Goal: Task Accomplishment & Management: Complete application form

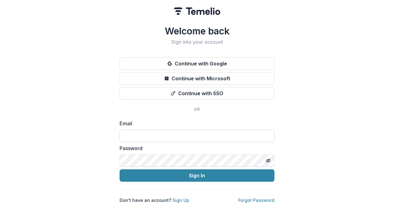
click at [168, 131] on input at bounding box center [196, 135] width 155 height 12
type input "**********"
click at [119, 169] on button "Sign In" at bounding box center [196, 175] width 155 height 12
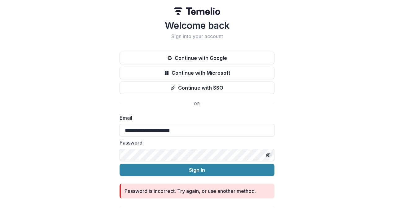
click at [119, 163] on button "Sign In" at bounding box center [196, 169] width 155 height 12
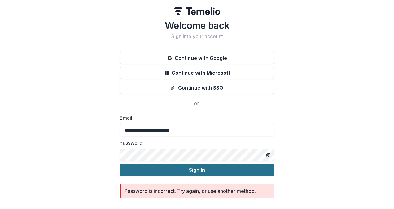
click at [119, 163] on button "Sign In" at bounding box center [196, 169] width 155 height 12
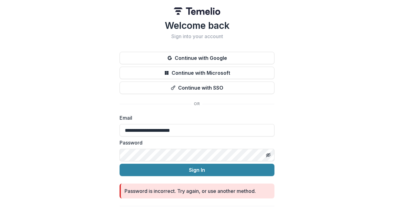
click at [119, 163] on button "Sign In" at bounding box center [196, 169] width 155 height 12
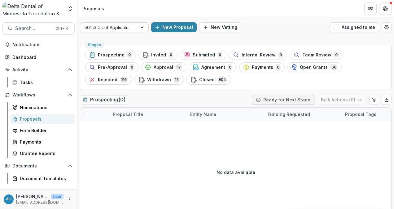
click at [110, 29] on div at bounding box center [108, 28] width 48 height 8
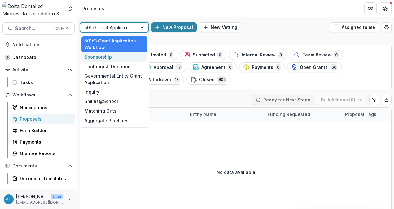
click at [100, 57] on div "Sponsorship" at bounding box center [114, 57] width 66 height 10
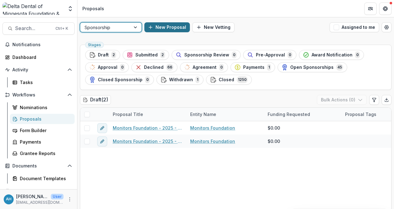
click at [171, 26] on button "New Proposal" at bounding box center [166, 27] width 45 height 10
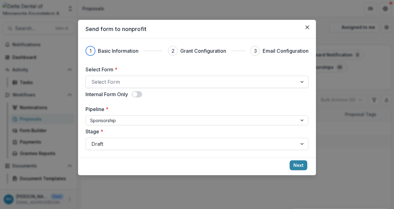
click at [116, 82] on div at bounding box center [191, 81] width 200 height 9
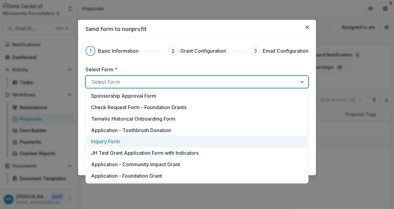
scroll to position [115, 0]
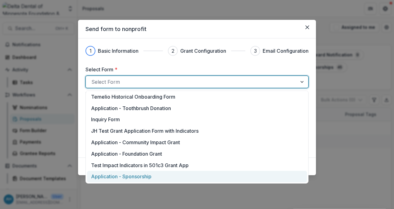
click at [136, 176] on p "Application - Sponsorship" at bounding box center [121, 175] width 60 height 7
click at [136, 176] on div "Send form to nonprofit 1 Basic Information 2 Grant Configuration 3 Email Config…" at bounding box center [197, 104] width 394 height 209
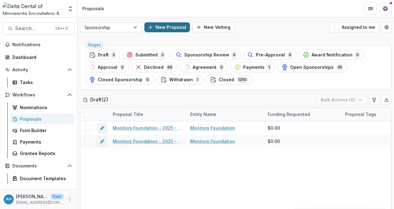
click at [166, 28] on button "New Proposal" at bounding box center [166, 27] width 45 height 10
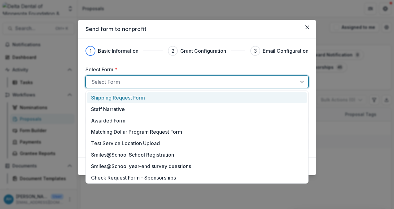
click at [302, 82] on div at bounding box center [302, 82] width 11 height 12
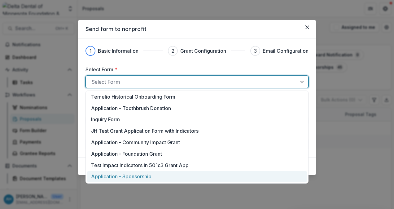
click at [144, 178] on p "Application - Sponsorship" at bounding box center [121, 175] width 60 height 7
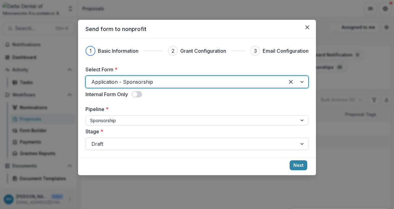
click at [128, 143] on div at bounding box center [191, 143] width 200 height 9
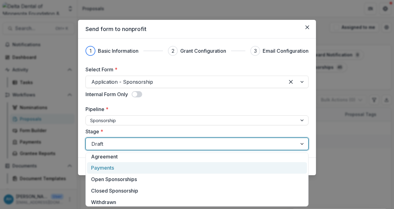
scroll to position [75, 0]
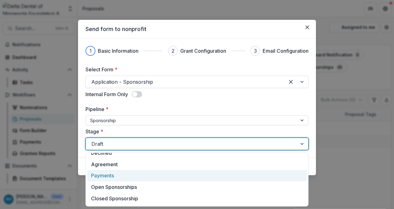
click at [107, 175] on div "Payments" at bounding box center [197, 175] width 220 height 11
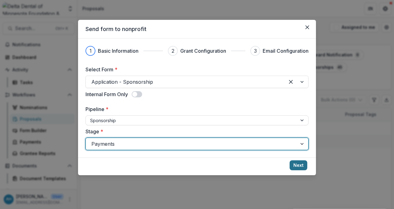
click at [298, 164] on button "Next" at bounding box center [298, 165] width 18 height 10
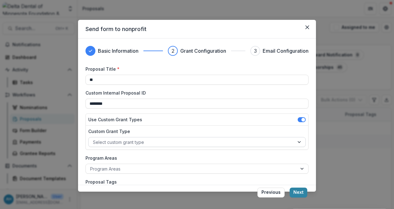
type input "*"
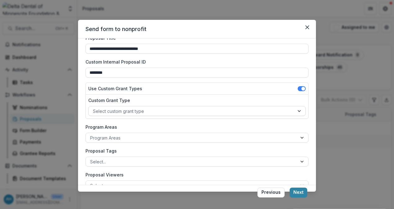
type input "**********"
click at [144, 110] on div at bounding box center [191, 111] width 197 height 8
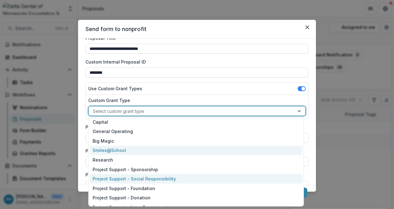
scroll to position [56, 0]
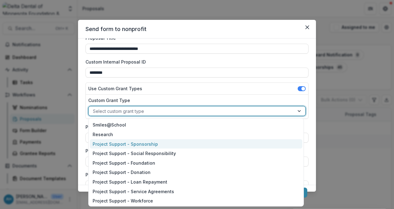
click at [149, 143] on div "Project Support - Sponsorship" at bounding box center [196, 144] width 213 height 10
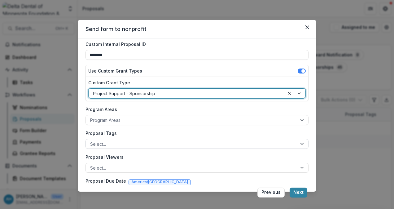
scroll to position [62, 0]
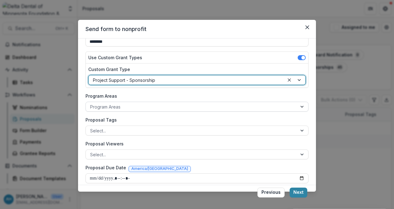
click at [127, 106] on div at bounding box center [191, 107] width 202 height 8
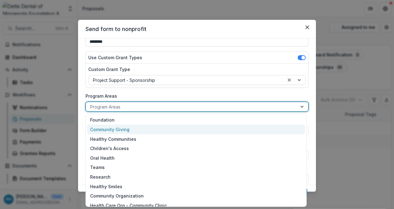
click at [127, 128] on div "Community Giving" at bounding box center [196, 129] width 218 height 10
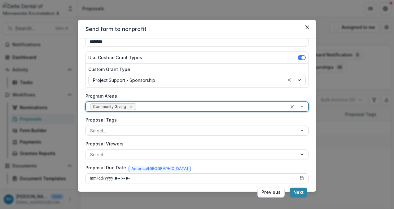
click at [147, 129] on div at bounding box center [191, 131] width 202 height 8
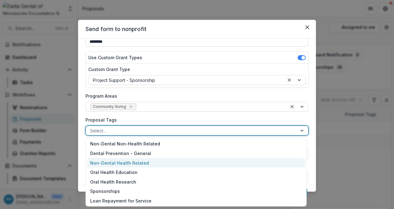
click at [123, 162] on div "Non-Dental Health Related" at bounding box center [196, 163] width 218 height 10
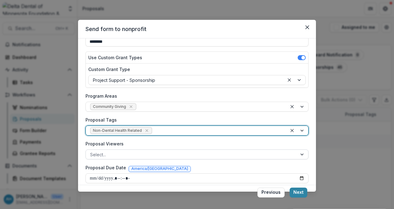
scroll to position [67, 0]
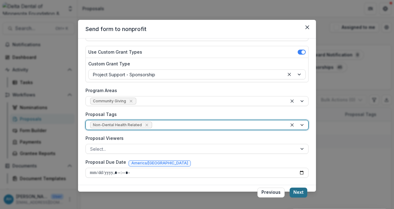
click at [301, 193] on button "Next" at bounding box center [298, 192] width 18 height 10
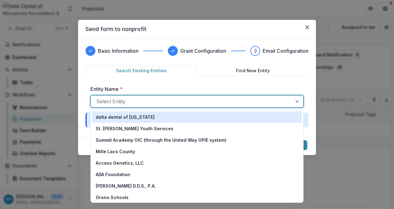
click at [150, 100] on div at bounding box center [191, 101] width 190 height 9
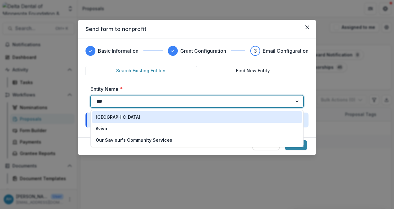
type input "****"
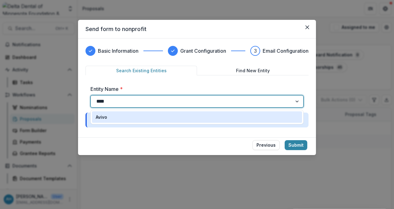
click at [106, 117] on p "Avivo" at bounding box center [101, 117] width 11 height 6
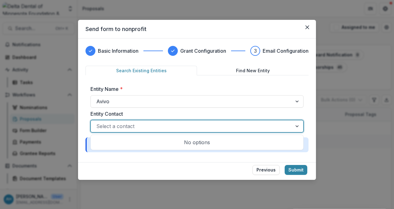
click at [157, 126] on div at bounding box center [191, 126] width 190 height 9
click at [180, 80] on div "Entity Name * Avivo Entity Contact Use Up and Down to choose options, press Ent…" at bounding box center [196, 108] width 223 height 57
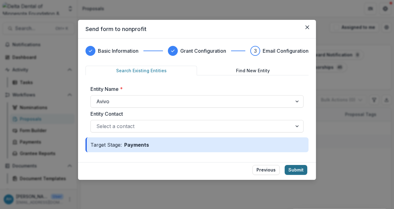
click at [300, 169] on button "Submit" at bounding box center [295, 170] width 23 height 10
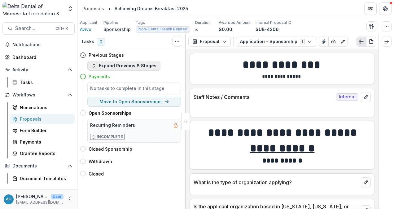
click at [116, 67] on button "Expand Previous 8 Stages" at bounding box center [123, 66] width 73 height 10
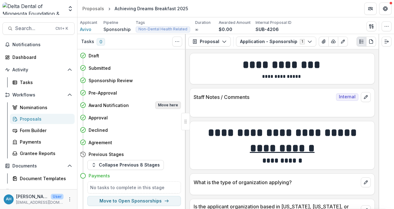
click at [168, 106] on button "Move here" at bounding box center [168, 104] width 26 height 7
select select "**********"
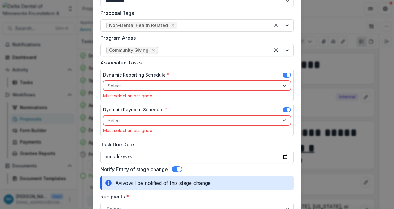
scroll to position [248, 0]
click at [145, 119] on div at bounding box center [191, 120] width 167 height 8
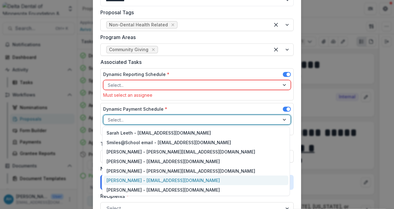
click at [131, 180] on div "[PERSON_NAME] - [EMAIL_ADDRESS][DOMAIN_NAME]" at bounding box center [196, 180] width 185 height 10
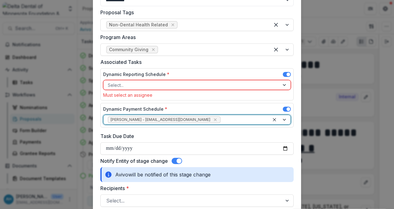
click at [157, 82] on div at bounding box center [191, 85] width 167 height 8
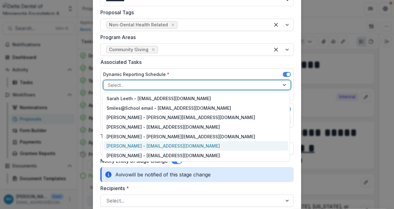
click at [128, 144] on div "[PERSON_NAME] - [EMAIL_ADDRESS][DOMAIN_NAME]" at bounding box center [196, 146] width 185 height 10
click at [128, 144] on input "Task Due Date" at bounding box center [196, 148] width 193 height 12
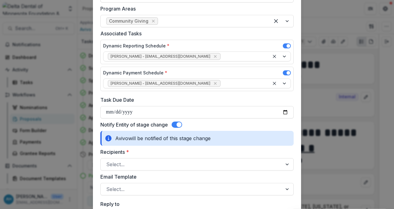
scroll to position [309, 0]
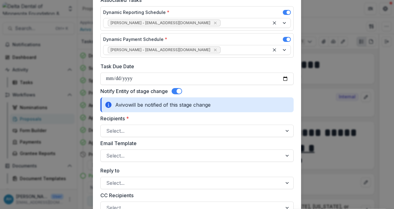
click at [177, 89] on span at bounding box center [178, 90] width 5 height 5
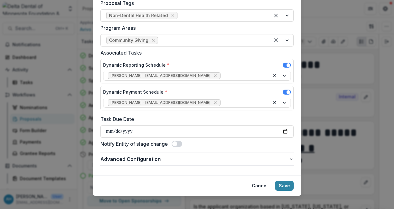
scroll to position [262, 0]
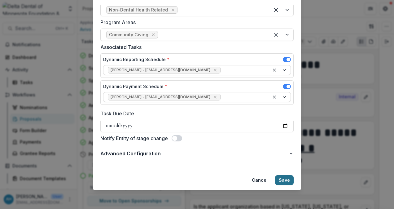
click at [287, 180] on button "Save" at bounding box center [284, 180] width 19 height 10
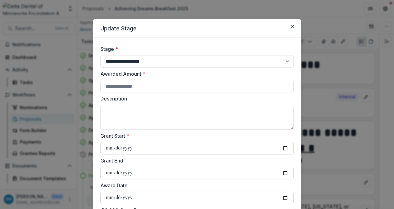
scroll to position [0, 0]
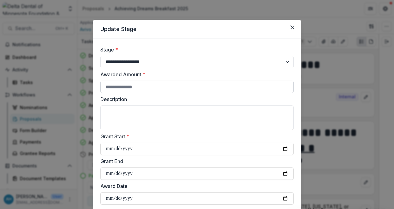
click at [127, 86] on input "Awarded Amount *" at bounding box center [196, 86] width 193 height 12
type input "****"
click at [155, 149] on input "Grant Start *" at bounding box center [196, 148] width 193 height 12
click at [283, 148] on input "Grant Start *" at bounding box center [196, 148] width 193 height 12
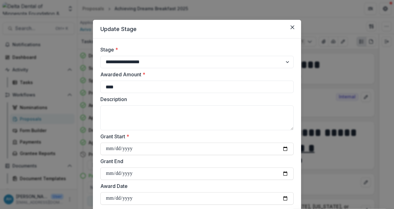
type input "**********"
click at [154, 173] on input "Grant End" at bounding box center [196, 173] width 193 height 12
click at [287, 174] on input "Grant End" at bounding box center [196, 173] width 193 height 12
type input "**********"
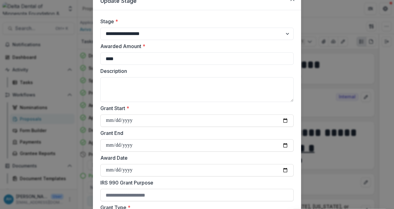
scroll to position [62, 0]
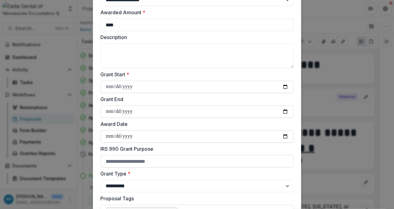
click at [284, 135] on input "Award Date" at bounding box center [196, 136] width 193 height 12
type input "**********"
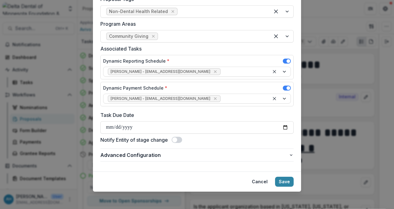
scroll to position [262, 0]
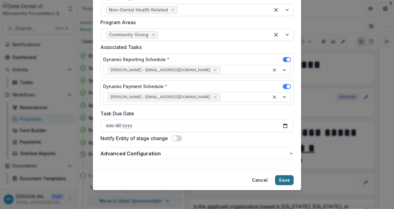
click at [287, 179] on button "Save" at bounding box center [284, 180] width 19 height 10
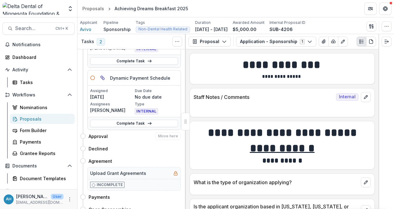
scroll to position [93, 0]
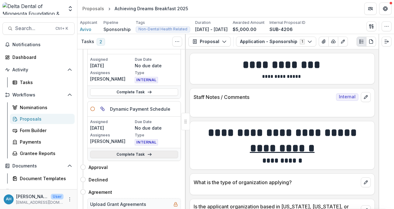
click at [134, 153] on link "Complete Task" at bounding box center [134, 153] width 88 height 7
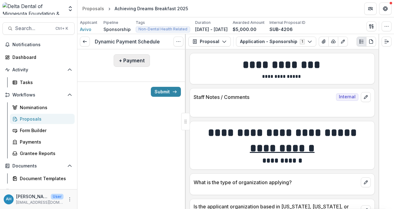
click at [134, 61] on button "+ Payment" at bounding box center [132, 60] width 36 height 12
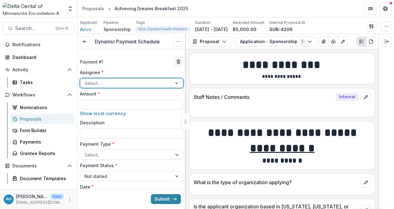
click at [134, 80] on div at bounding box center [125, 83] width 83 height 8
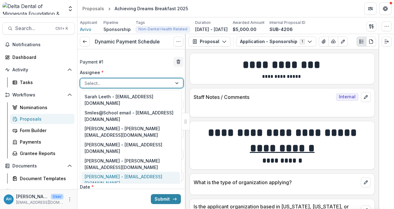
click at [116, 171] on div "[PERSON_NAME] - [EMAIL_ADDRESS][DOMAIN_NAME]" at bounding box center [130, 179] width 98 height 16
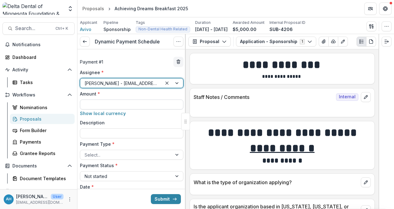
click at [125, 104] on input "Amount *" at bounding box center [131, 104] width 103 height 10
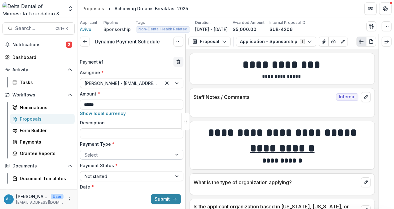
type input "******"
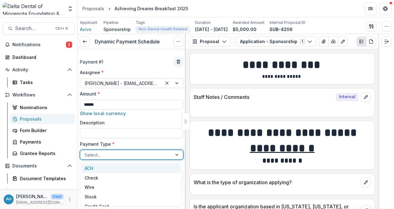
click at [119, 153] on div at bounding box center [125, 155] width 83 height 8
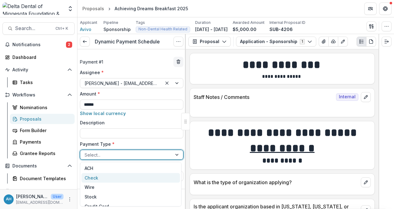
drag, startPoint x: 95, startPoint y: 178, endPoint x: 138, endPoint y: 150, distance: 50.4
click at [95, 178] on div "Check" at bounding box center [130, 178] width 98 height 10
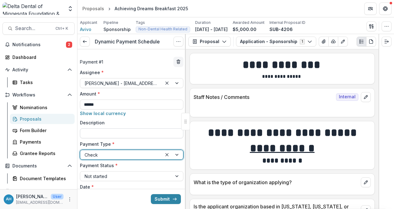
scroll to position [31, 0]
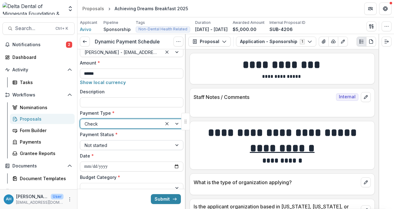
click at [115, 145] on div at bounding box center [125, 145] width 83 height 8
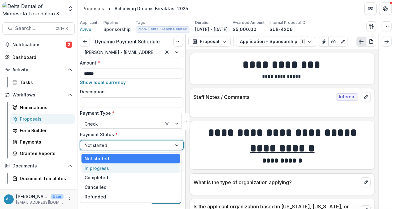
click at [109, 168] on div "In progress" at bounding box center [130, 168] width 98 height 10
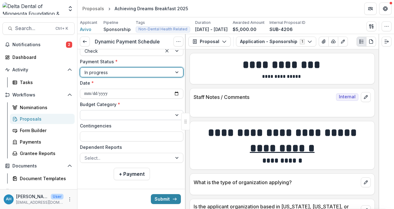
scroll to position [110, 0]
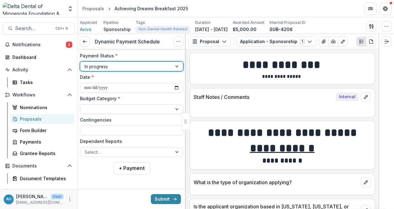
click at [122, 109] on div at bounding box center [125, 109] width 83 height 8
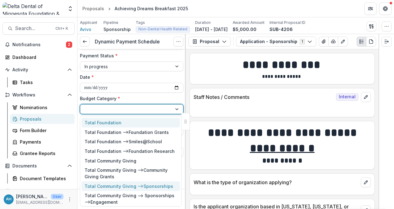
click at [141, 185] on div "Total Community Giving --> Sponsorships" at bounding box center [128, 186] width 88 height 6
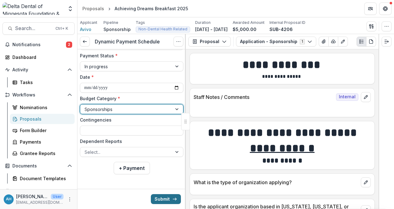
click at [158, 198] on button "Submit" at bounding box center [166, 199] width 30 height 10
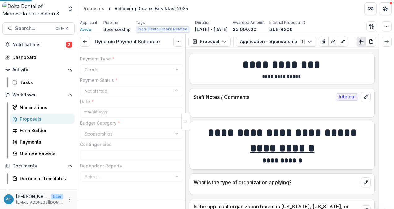
type input "******"
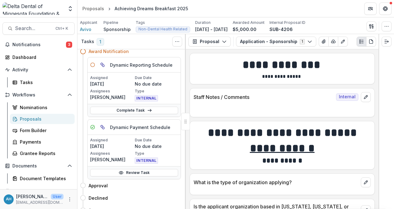
scroll to position [15, 0]
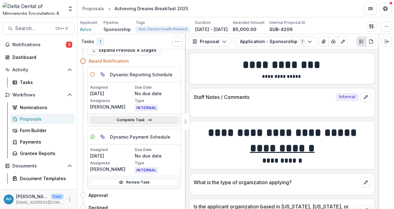
click at [127, 120] on link "Complete Task" at bounding box center [134, 119] width 88 height 7
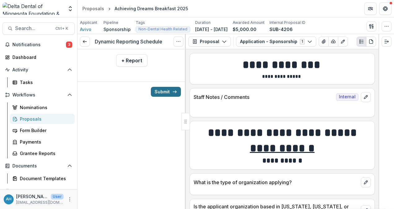
click at [161, 91] on button "Submit" at bounding box center [166, 92] width 30 height 10
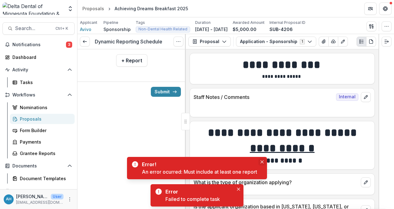
click at [262, 162] on icon "Close" at bounding box center [261, 161] width 3 height 3
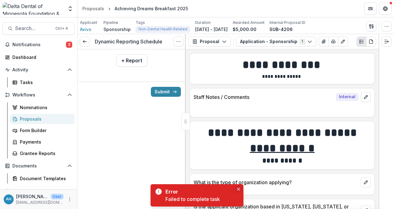
click at [238, 188] on icon "Close" at bounding box center [238, 188] width 3 height 3
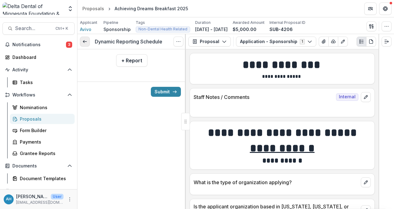
click at [85, 43] on icon at bounding box center [84, 41] width 5 height 5
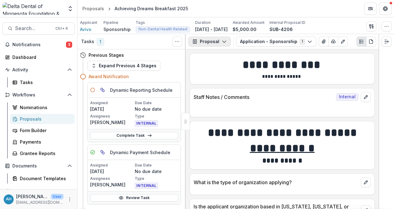
click at [204, 39] on button "Proposal" at bounding box center [209, 42] width 42 height 10
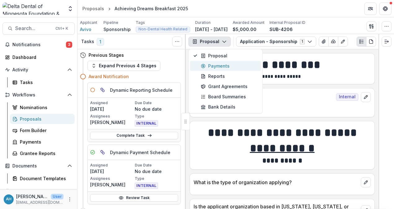
click at [225, 66] on div "Payments" at bounding box center [228, 65] width 57 height 6
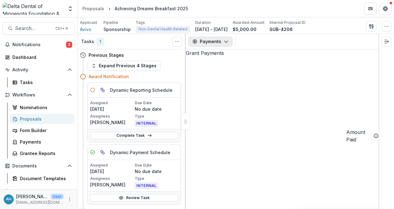
click at [216, 42] on button "Payments" at bounding box center [210, 42] width 44 height 10
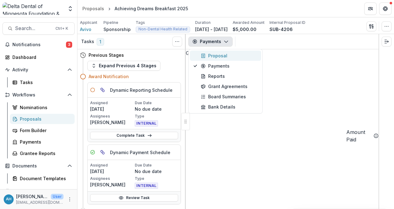
click at [217, 54] on div "Proposal" at bounding box center [228, 55] width 57 height 6
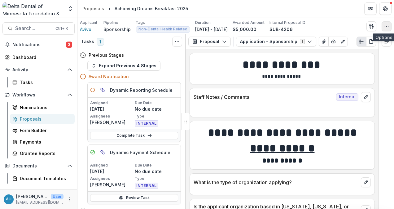
click at [390, 25] on button "button" at bounding box center [386, 26] width 10 height 10
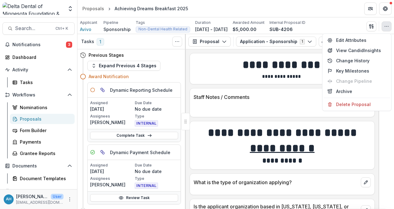
click at [231, 6] on header "Proposals Achieving Dreams Breakfast 2025" at bounding box center [235, 8] width 316 height 17
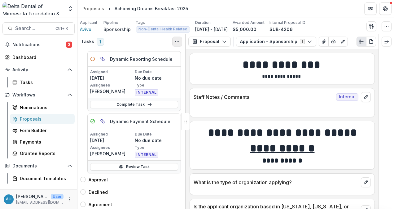
click at [177, 42] on icon "Toggle View Cancelled Tasks" at bounding box center [177, 41] width 5 height 5
click at [140, 43] on div "Tasks 1 Show Cancelled Tasks" at bounding box center [131, 41] width 108 height 15
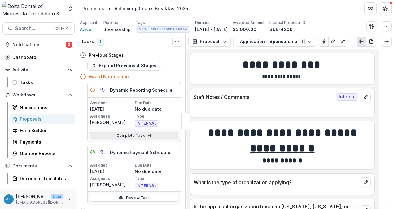
click at [134, 136] on link "Complete Task" at bounding box center [134, 134] width 88 height 7
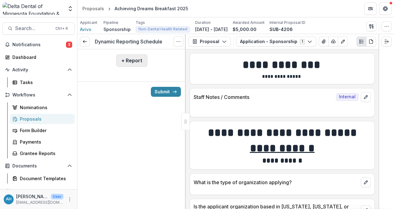
click at [138, 60] on button "+ Report" at bounding box center [131, 60] width 31 height 12
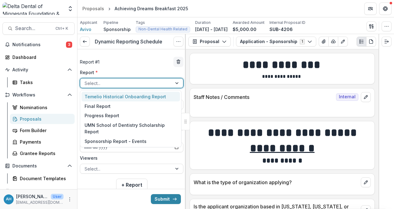
click at [121, 84] on div at bounding box center [125, 83] width 83 height 8
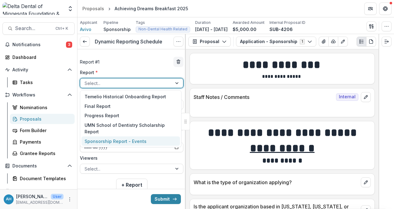
click at [95, 188] on div "Submit" at bounding box center [131, 198] width 108 height 20
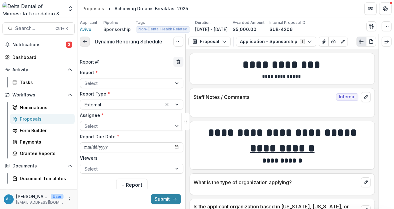
click at [86, 38] on link at bounding box center [85, 42] width 10 height 10
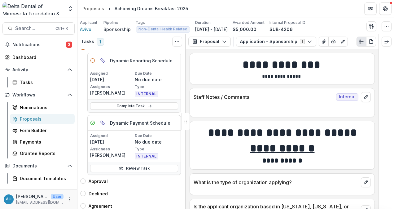
scroll to position [31, 0]
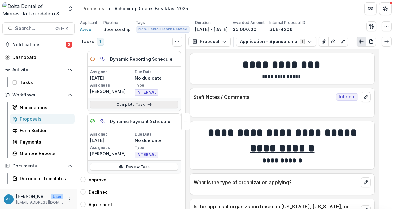
click at [142, 105] on link "Complete Task" at bounding box center [134, 104] width 88 height 7
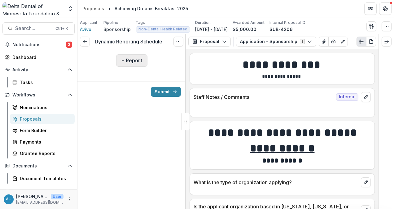
click at [131, 60] on button "+ Report" at bounding box center [131, 60] width 31 height 12
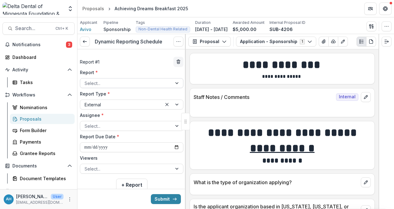
click at [107, 82] on div at bounding box center [125, 83] width 83 height 8
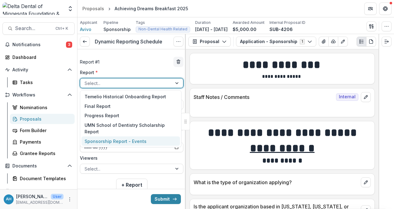
click at [106, 136] on div "Sponsorship Report - Events" at bounding box center [130, 141] width 98 height 10
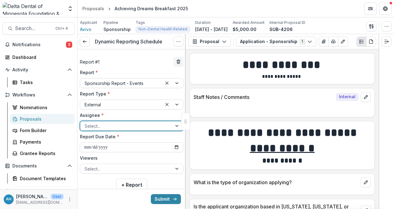
click at [106, 122] on div at bounding box center [125, 126] width 83 height 8
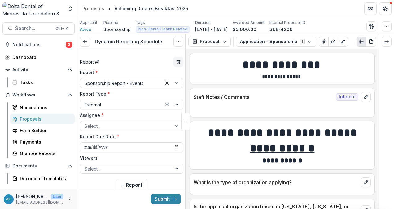
click at [130, 111] on div "**********" at bounding box center [131, 121] width 103 height 104
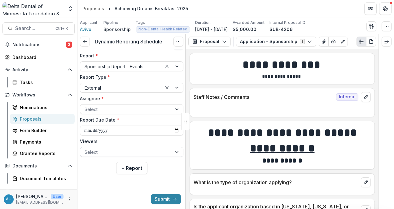
click at [120, 149] on div at bounding box center [125, 152] width 83 height 8
click at [123, 138] on label "Viewers" at bounding box center [130, 141] width 100 height 6
click at [86, 149] on input "Viewers" at bounding box center [84, 152] width 1 height 6
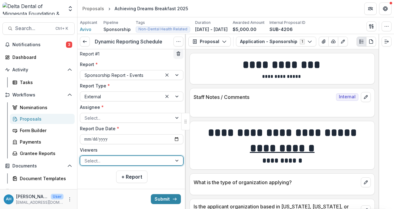
scroll to position [0, 0]
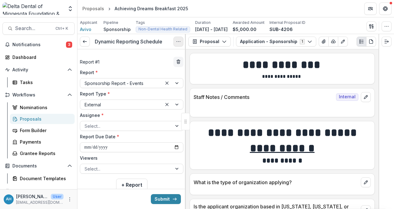
click at [179, 42] on icon "Options" at bounding box center [178, 41] width 5 height 5
click at [140, 68] on button "Cancel Task" at bounding box center [148, 68] width 66 height 10
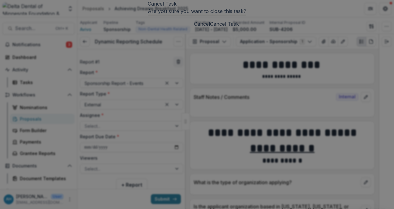
click at [239, 28] on button "Cancel Task" at bounding box center [224, 23] width 29 height 7
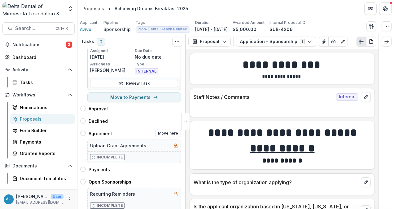
scroll to position [62, 0]
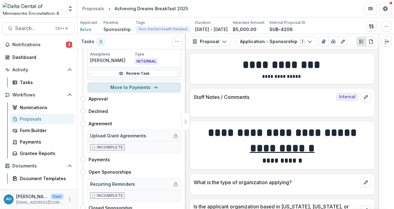
click at [135, 87] on button "Move to Payments" at bounding box center [133, 87] width 93 height 10
select select "********"
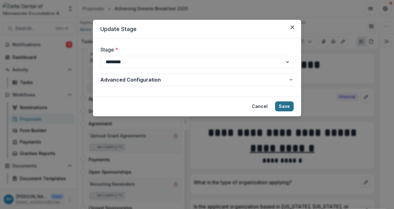
click at [287, 105] on button "Save" at bounding box center [284, 106] width 19 height 10
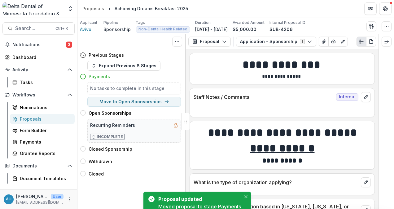
scroll to position [0, 0]
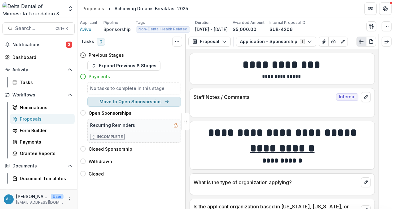
click at [147, 100] on button "Move to Open Sponsorships" at bounding box center [133, 102] width 93 height 10
select select "**********"
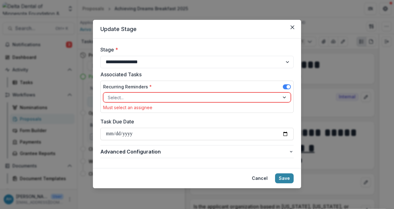
click at [166, 94] on div at bounding box center [191, 97] width 167 height 8
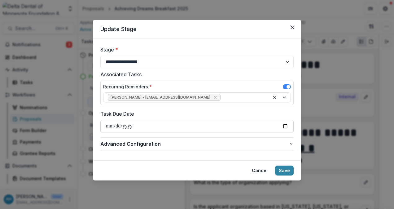
click at [283, 124] on input "Task Due Date" at bounding box center [196, 126] width 193 height 12
type input "**********"
click at [282, 169] on button "Save" at bounding box center [284, 170] width 19 height 10
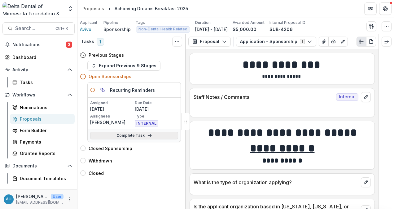
click at [139, 136] on link "Complete Task" at bounding box center [134, 134] width 88 height 7
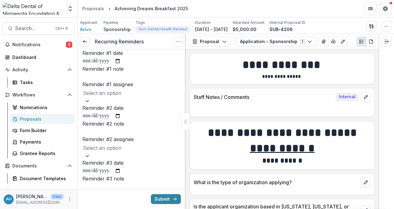
click at [121, 65] on input "Reminder #1 date" at bounding box center [101, 61] width 38 height 8
type input "**********"
click at [128, 80] on input "Reminder #1 note" at bounding box center [107, 76] width 50 height 7
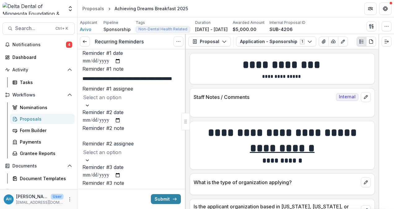
scroll to position [0, 37]
type input "**********"
click at [119, 101] on div at bounding box center [131, 97] width 97 height 9
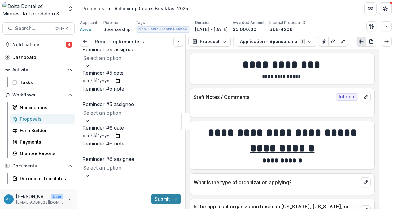
scroll to position [278, 0]
click at [164, 198] on button "Submit" at bounding box center [166, 199] width 30 height 10
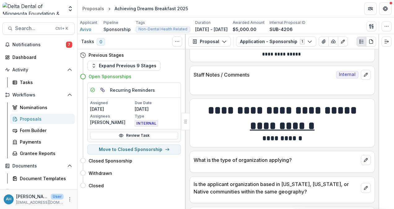
scroll to position [62, 0]
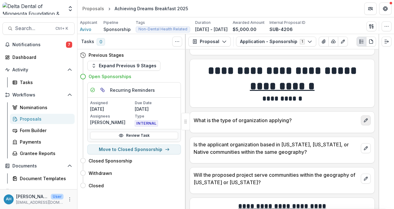
click at [364, 120] on icon "edit" at bounding box center [365, 120] width 5 height 5
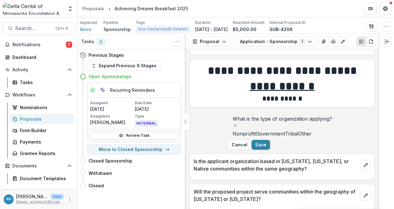
click at [232, 135] on span at bounding box center [232, 133] width 0 height 6
click at [270, 149] on button "Save" at bounding box center [260, 145] width 19 height 10
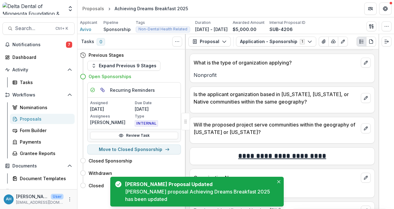
scroll to position [124, 0]
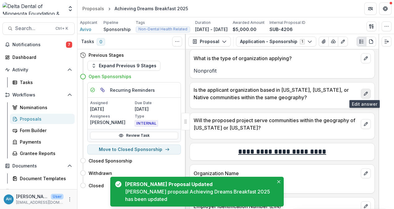
click at [365, 92] on icon "edit" at bounding box center [365, 93] width 3 height 3
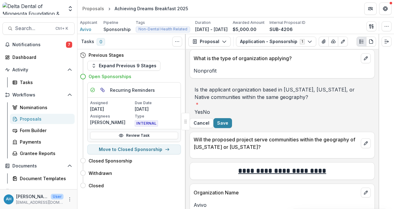
click at [194, 113] on span at bounding box center [194, 112] width 0 height 6
click at [232, 128] on button "Save" at bounding box center [222, 123] width 19 height 10
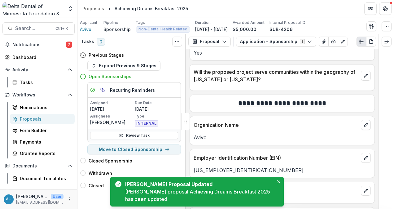
scroll to position [186, 0]
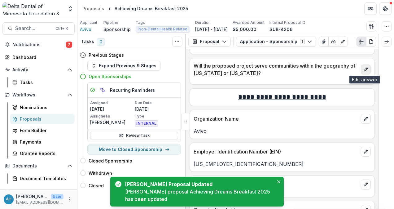
click at [363, 68] on icon "edit" at bounding box center [365, 69] width 5 height 5
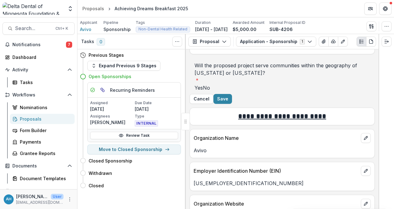
click at [194, 88] on span at bounding box center [194, 87] width 0 height 6
click at [232, 104] on button "Save" at bounding box center [222, 99] width 19 height 10
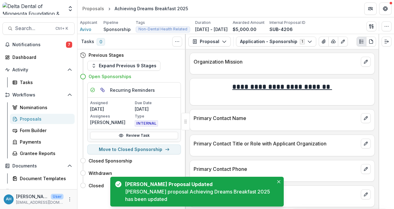
scroll to position [402, 0]
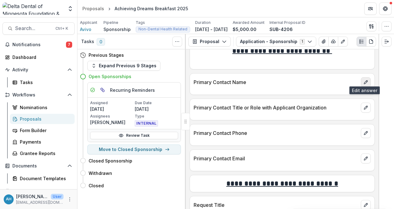
click at [366, 79] on button "edit" at bounding box center [365, 82] width 10 height 10
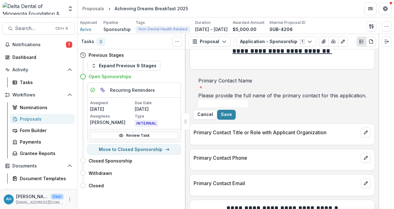
click at [248, 101] on input "Primary Contact Name *" at bounding box center [223, 103] width 50 height 7
type input "**********"
click at [235, 119] on button "Save" at bounding box center [226, 115] width 19 height 10
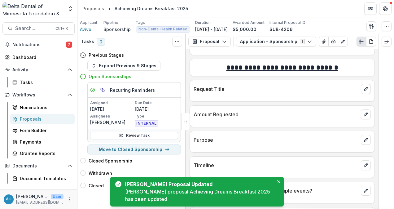
scroll to position [526, 0]
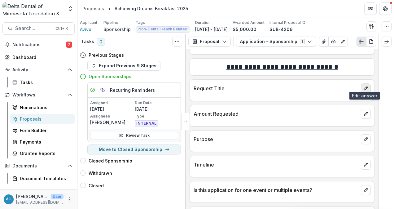
click at [368, 84] on button "edit" at bounding box center [365, 88] width 10 height 10
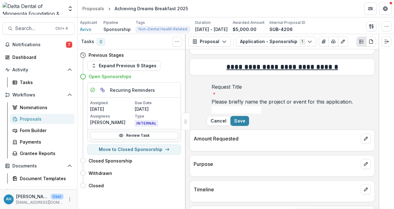
click at [224, 107] on input "Request Title *" at bounding box center [236, 109] width 50 height 7
type input "**********"
click at [249, 126] on button "Save" at bounding box center [239, 121] width 19 height 10
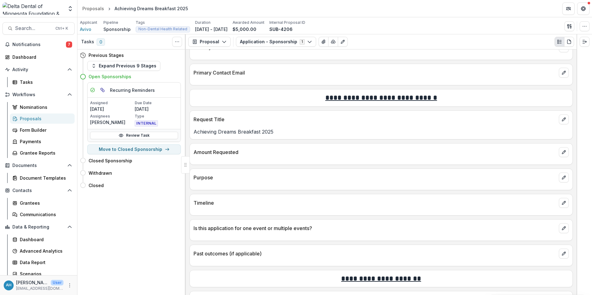
scroll to position [495, 0]
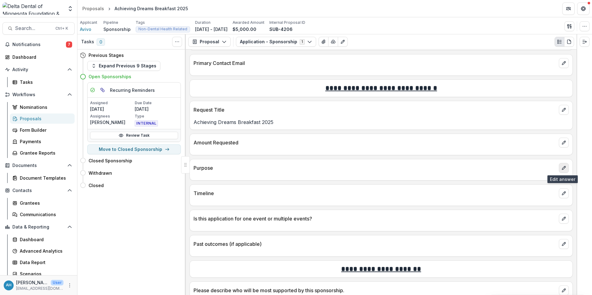
click at [393, 168] on icon "edit" at bounding box center [563, 168] width 5 height 5
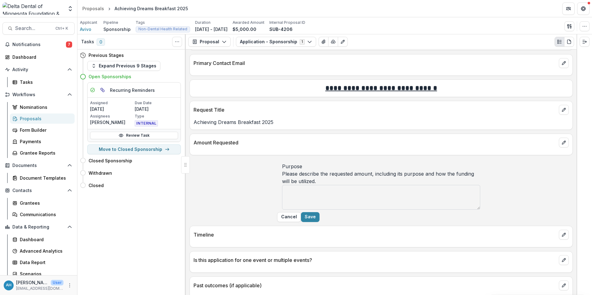
click at [287, 193] on textarea "Purpose" at bounding box center [381, 197] width 198 height 25
paste textarea "**********"
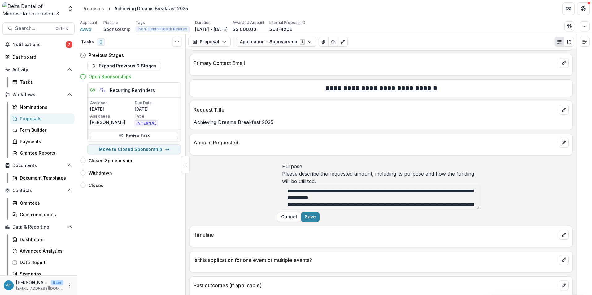
scroll to position [26, 0]
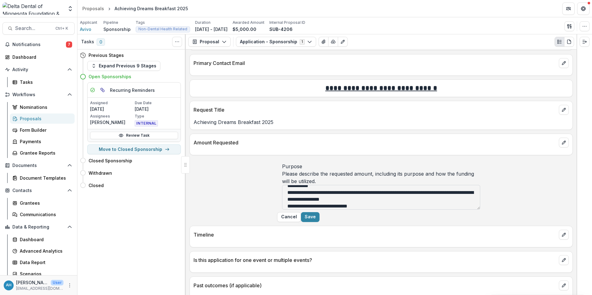
click at [286, 198] on textarea "**********" at bounding box center [381, 197] width 198 height 25
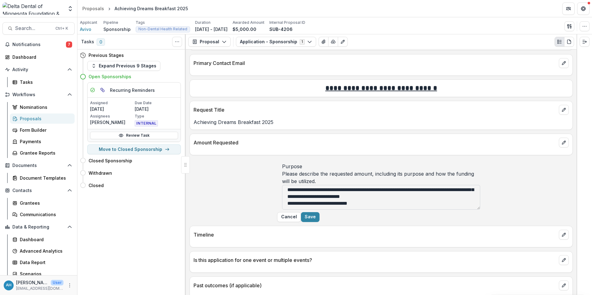
scroll to position [19, 0]
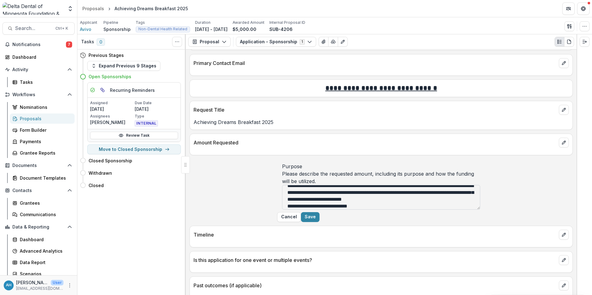
click at [299, 208] on textarea "**********" at bounding box center [381, 197] width 198 height 25
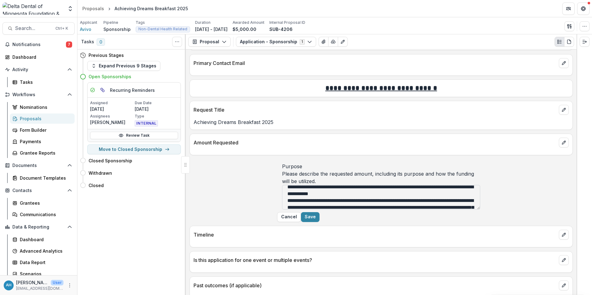
scroll to position [0, 0]
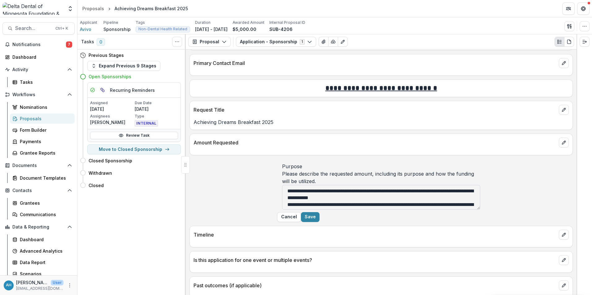
drag, startPoint x: 285, startPoint y: 209, endPoint x: 312, endPoint y: 214, distance: 26.7
click at [286, 208] on textarea "**********" at bounding box center [381, 197] width 198 height 25
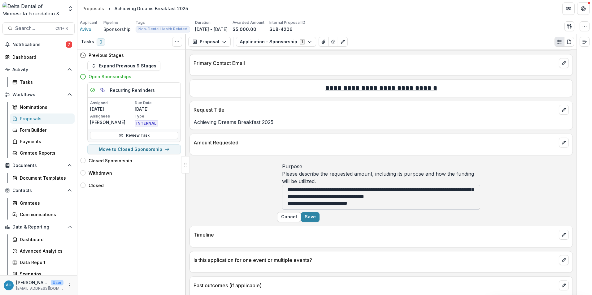
scroll to position [22, 0]
click at [287, 208] on textarea "**********" at bounding box center [381, 197] width 198 height 25
click at [393, 208] on textarea "**********" at bounding box center [381, 197] width 198 height 25
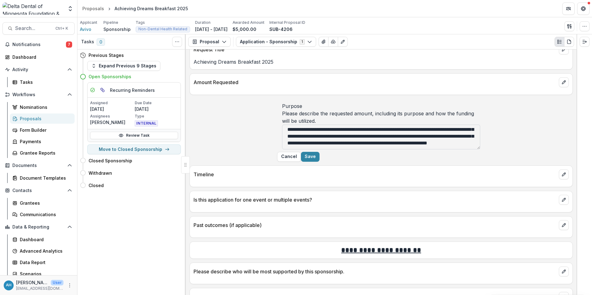
scroll to position [557, 0]
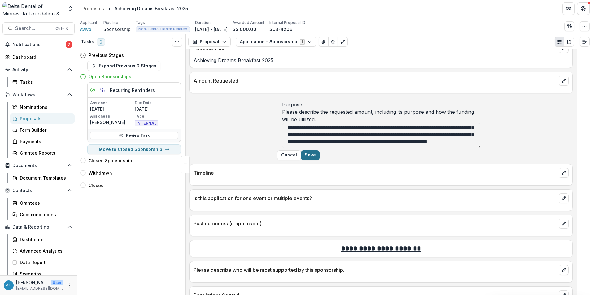
type textarea "**********"
click at [319, 160] on button "Save" at bounding box center [310, 155] width 19 height 10
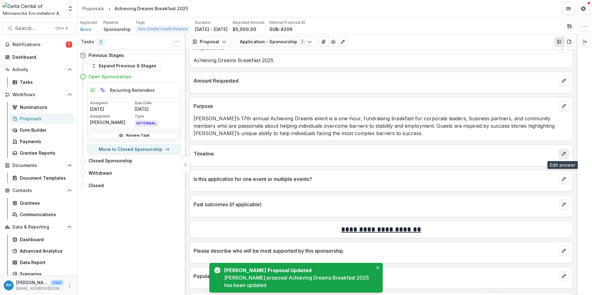
click at [393, 154] on icon "edit" at bounding box center [563, 153] width 5 height 5
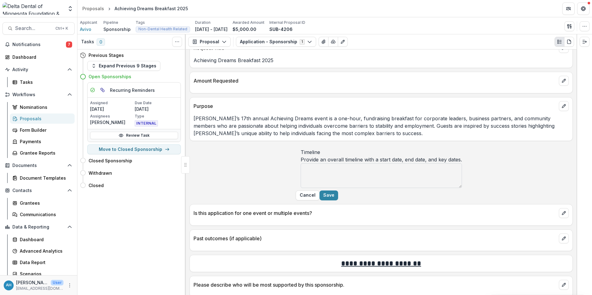
click at [317, 181] on textarea "Timeline" at bounding box center [380, 175] width 161 height 25
type textarea "**********"
click at [338, 200] on button "Save" at bounding box center [328, 196] width 19 height 10
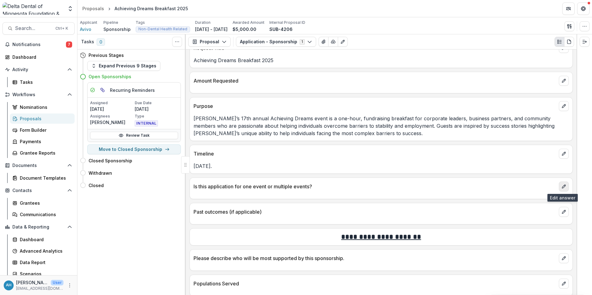
click at [393, 188] on icon "edit" at bounding box center [563, 186] width 5 height 5
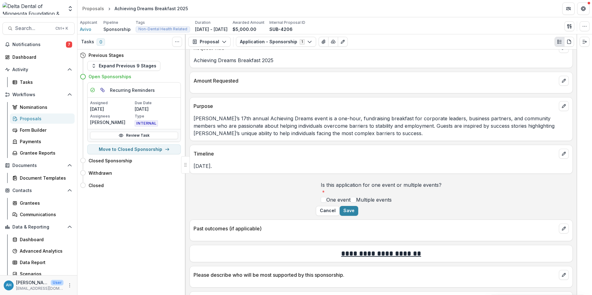
click at [321, 203] on label "One event" at bounding box center [336, 199] width 30 height 7
click at [358, 208] on button "Save" at bounding box center [348, 211] width 19 height 10
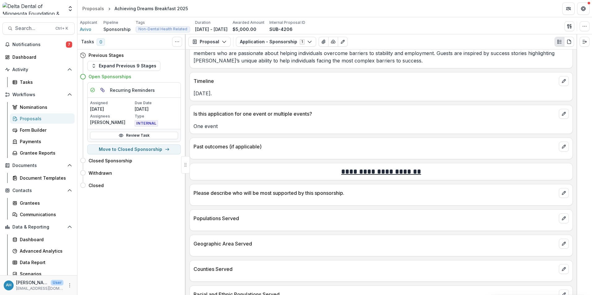
scroll to position [619, 0]
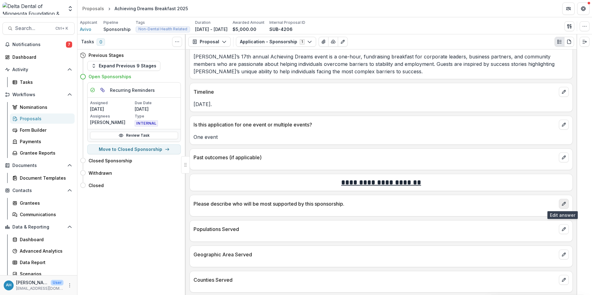
click at [393, 205] on icon "edit" at bounding box center [563, 203] width 5 height 5
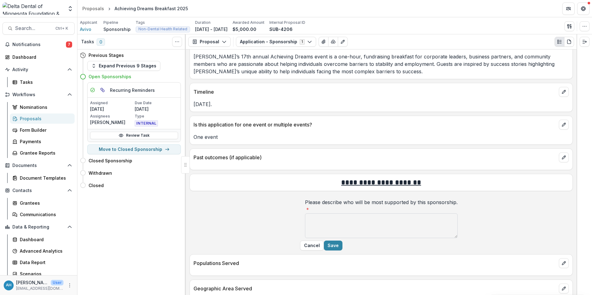
click at [305, 208] on textarea "Please describe who will be most supported by this sponsorship. *" at bounding box center [381, 225] width 153 height 25
paste textarea "**********"
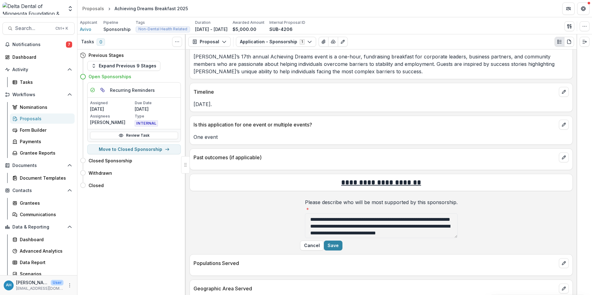
scroll to position [19, 0]
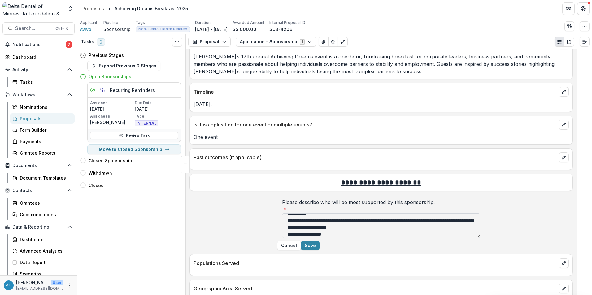
click at [285, 208] on textarea "**********" at bounding box center [381, 225] width 198 height 25
click at [286, 208] on textarea "**********" at bounding box center [381, 225] width 198 height 25
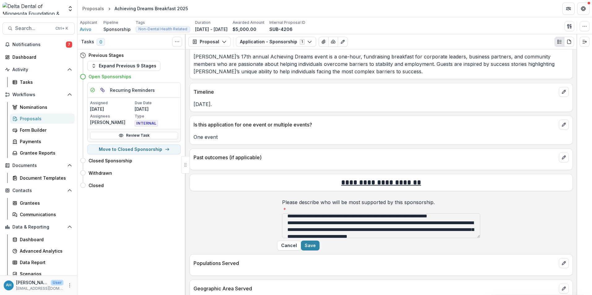
scroll to position [0, 0]
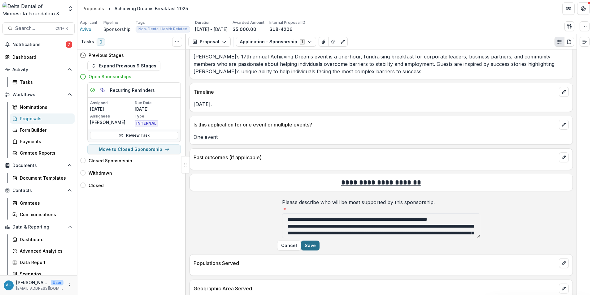
type textarea "**********"
click at [319, 208] on button "Save" at bounding box center [310, 246] width 19 height 10
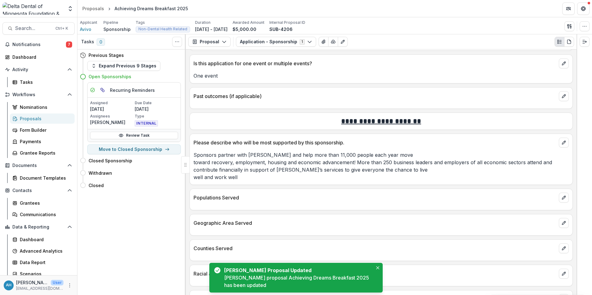
scroll to position [681, 0]
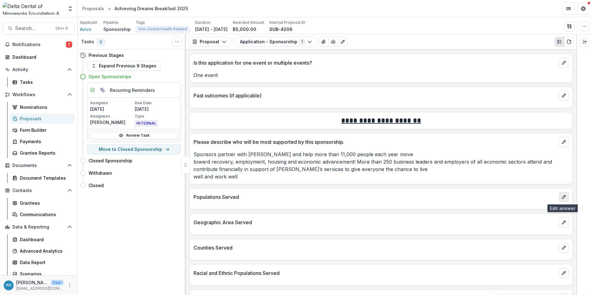
click at [393, 198] on icon "edit" at bounding box center [563, 197] width 5 height 5
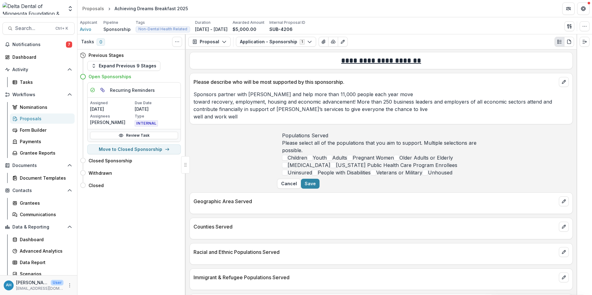
scroll to position [743, 0]
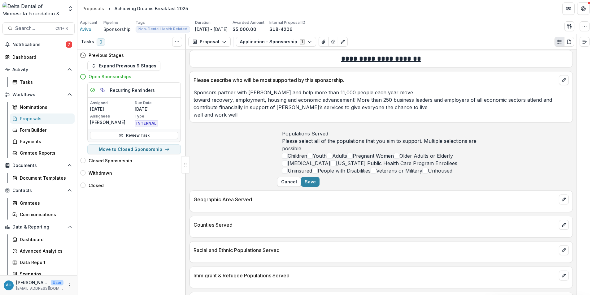
click at [307, 159] on span at bounding box center [310, 156] width 6 height 6
click at [326, 159] on span at bounding box center [329, 156] width 6 height 6
click at [347, 159] on span at bounding box center [350, 156] width 6 height 6
click at [350, 159] on polyline at bounding box center [351, 157] width 3 height 2
click at [393, 159] on span at bounding box center [397, 156] width 6 height 6
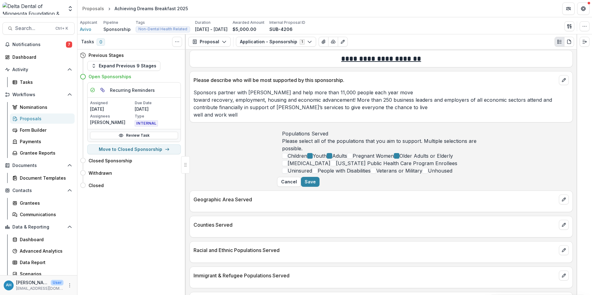
click at [283, 166] on span at bounding box center [285, 164] width 6 height 6
click at [283, 174] on span at bounding box center [285, 171] width 6 height 6
click at [312, 174] on span at bounding box center [315, 171] width 6 height 6
click at [370, 174] on span at bounding box center [373, 171] width 6 height 6
click at [393, 174] on span at bounding box center [425, 171] width 6 height 6
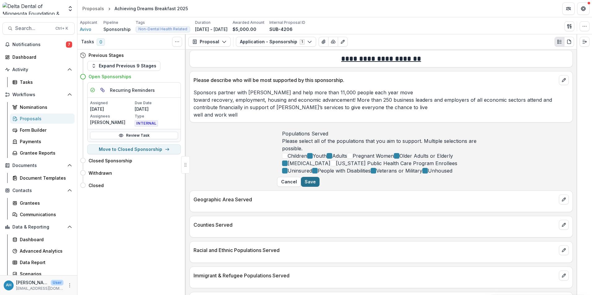
click at [319, 187] on button "Save" at bounding box center [310, 182] width 19 height 10
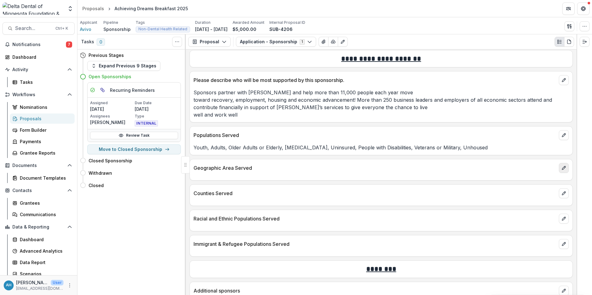
click at [393, 170] on icon "edit" at bounding box center [563, 168] width 5 height 5
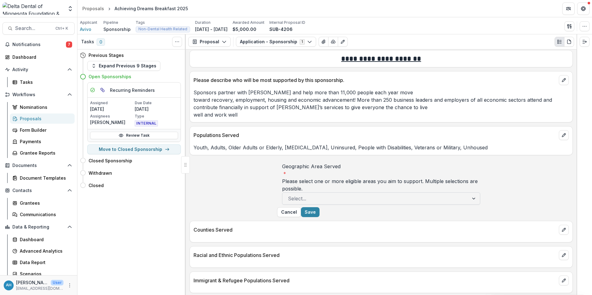
click at [347, 198] on div at bounding box center [375, 198] width 175 height 9
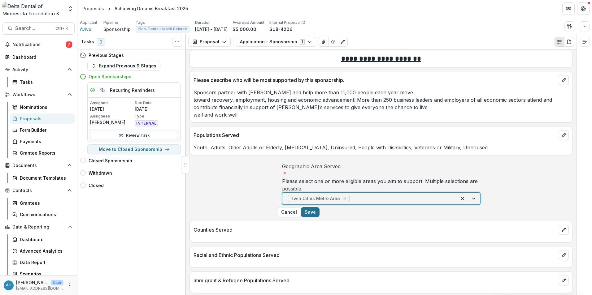
click at [319, 208] on button "Save" at bounding box center [310, 212] width 19 height 10
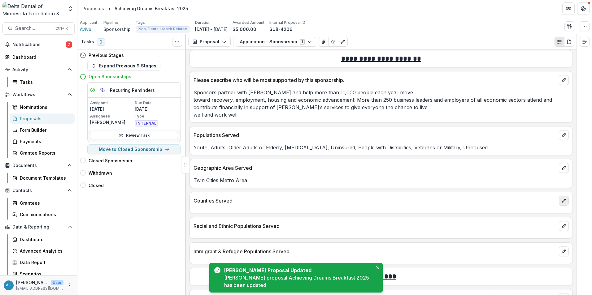
click at [393, 200] on icon "edit" at bounding box center [563, 200] width 3 height 3
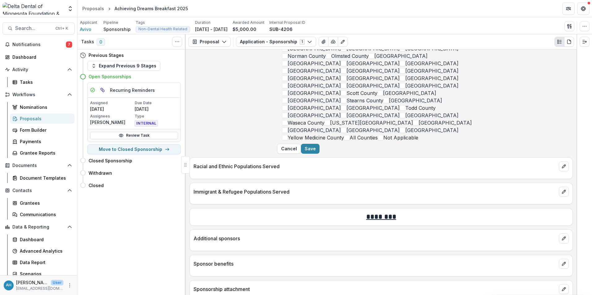
scroll to position [1052, 0]
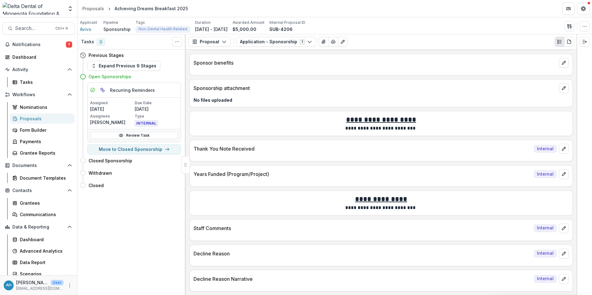
scroll to position [1361, 0]
drag, startPoint x: 285, startPoint y: 211, endPoint x: 311, endPoint y: 216, distance: 27.1
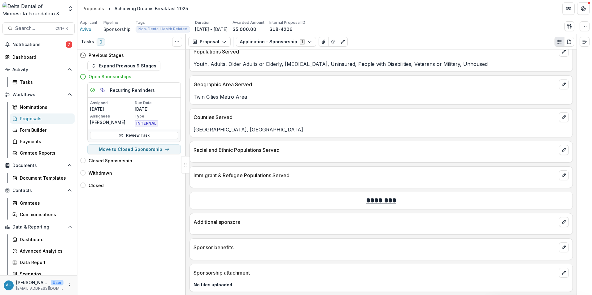
scroll to position [794, 0]
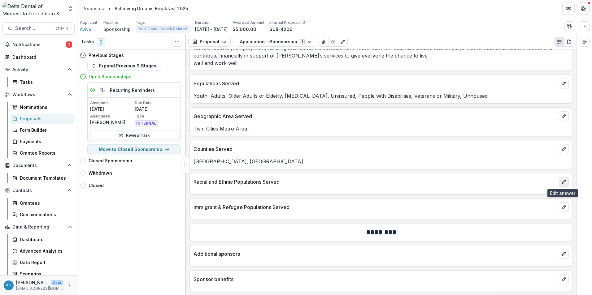
click at [393, 181] on icon "edit" at bounding box center [563, 181] width 5 height 5
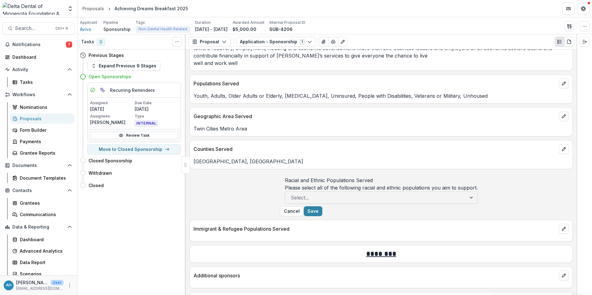
click at [338, 202] on div at bounding box center [376, 197] width 170 height 9
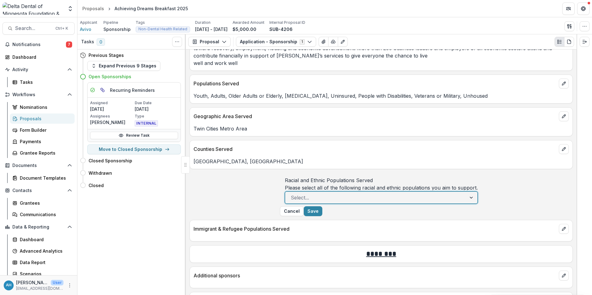
click at [322, 208] on button "Save" at bounding box center [313, 211] width 19 height 10
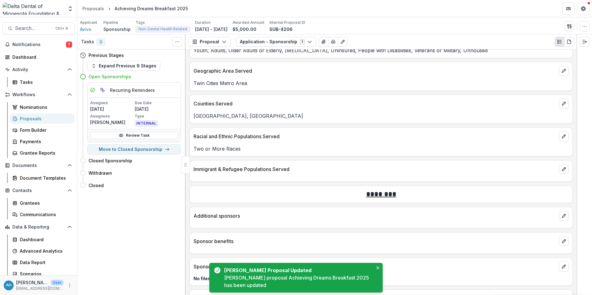
scroll to position [856, 0]
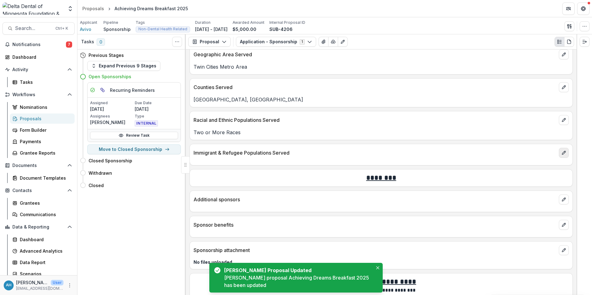
click at [393, 153] on icon "edit" at bounding box center [563, 152] width 3 height 3
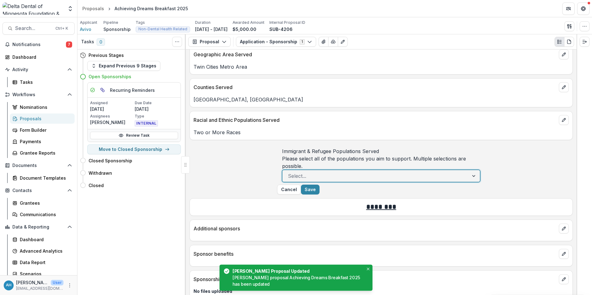
click at [364, 179] on div at bounding box center [375, 176] width 175 height 9
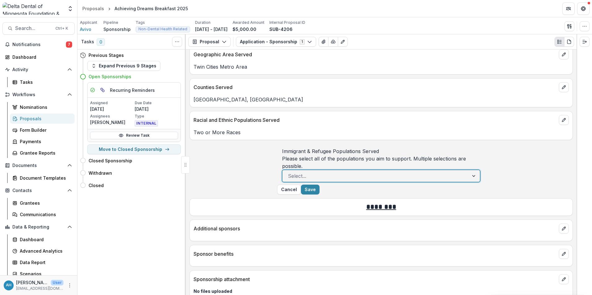
scroll to position [36, 0]
click at [331, 208] on p "Sponsor benefits" at bounding box center [374, 253] width 363 height 7
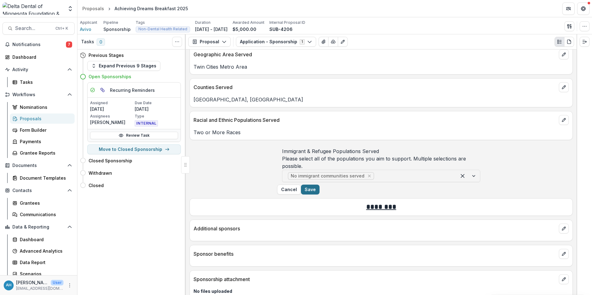
click at [319, 195] on button "Save" at bounding box center [310, 190] width 19 height 10
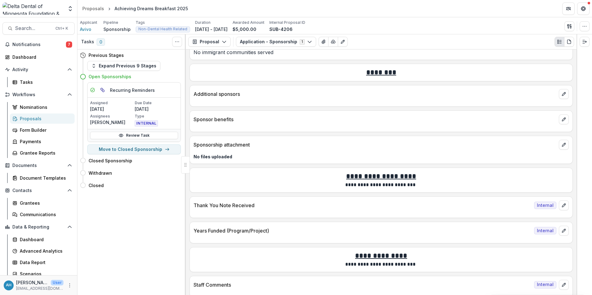
scroll to position [980, 0]
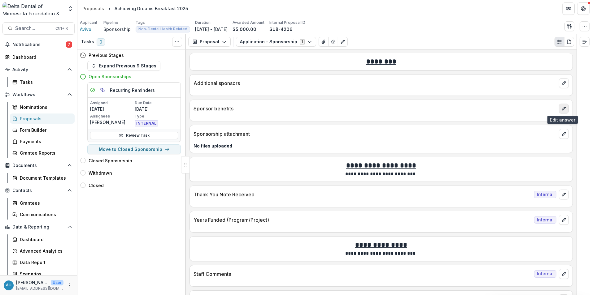
click at [393, 111] on button "edit" at bounding box center [563, 109] width 10 height 10
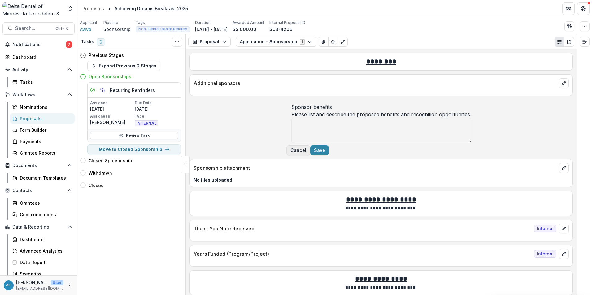
click at [310, 155] on button "Cancel" at bounding box center [298, 150] width 24 height 10
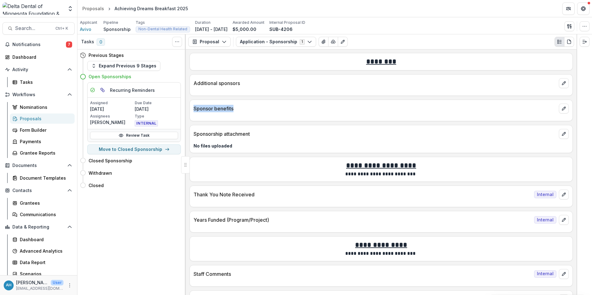
scroll to position [1011, 0]
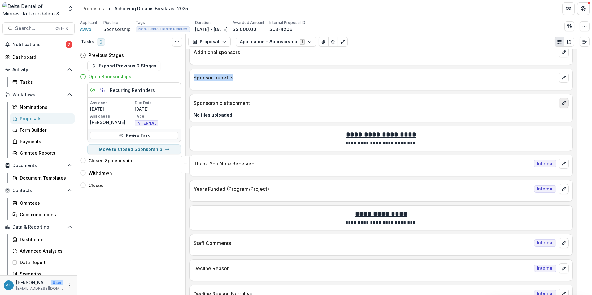
click at [393, 103] on icon "edit" at bounding box center [563, 103] width 5 height 5
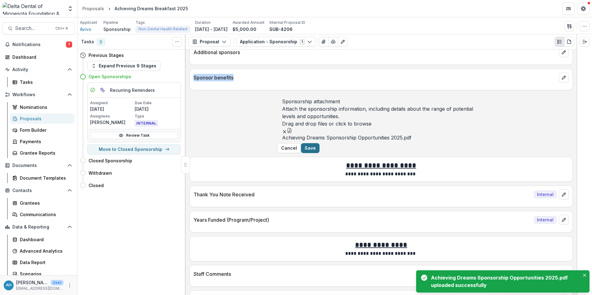
click at [319, 153] on button "Save" at bounding box center [310, 148] width 19 height 10
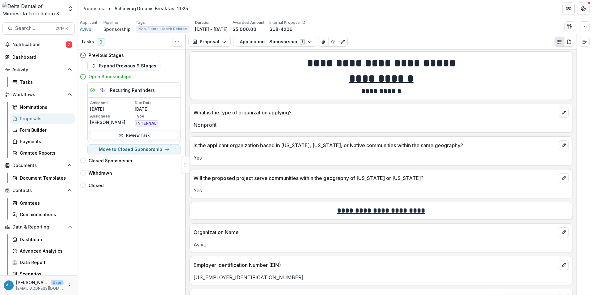
scroll to position [0, 0]
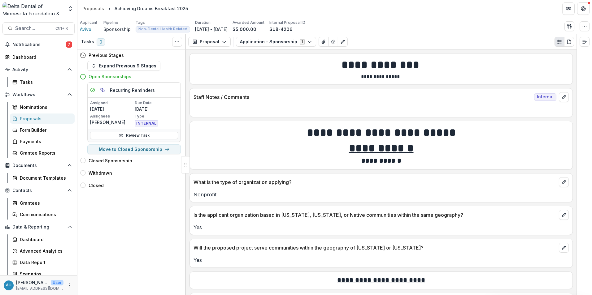
click at [31, 119] on div "Proposals" at bounding box center [45, 118] width 50 height 6
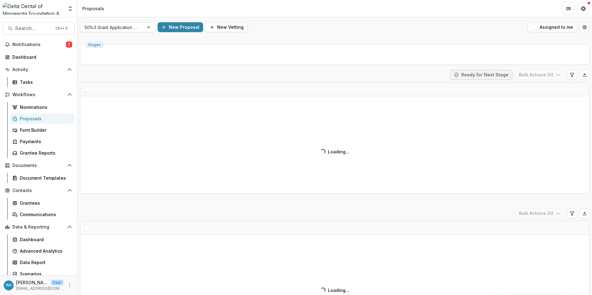
click at [132, 29] on div at bounding box center [111, 28] width 55 height 8
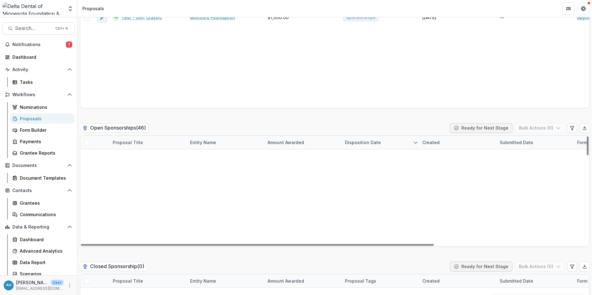
scroll to position [515, 0]
click at [365, 142] on div "Disposition Date" at bounding box center [362, 142] width 43 height 6
click at [393, 141] on div "Created" at bounding box center [430, 142] width 25 height 6
click at [393, 174] on span "Sort Ascending" at bounding box center [436, 177] width 36 height 7
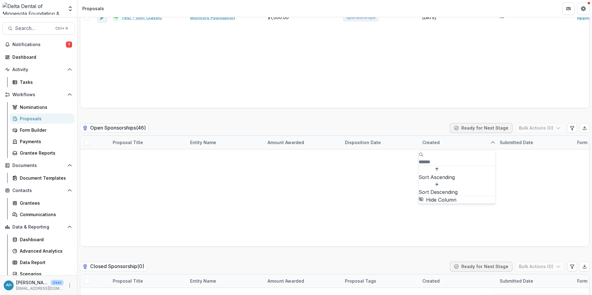
click at [393, 188] on span "Sort Descending" at bounding box center [437, 191] width 39 height 7
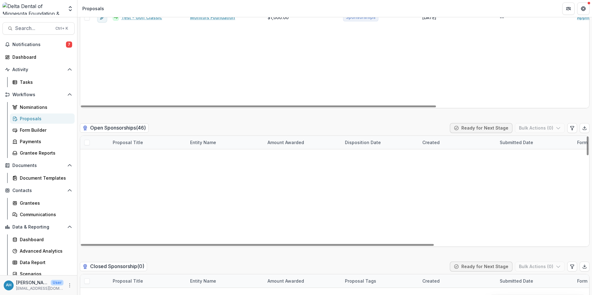
click at [393, 81] on div "Test - Golf Classic Monitors Foundation $1,000.00 Sponsorships [DATE] -- Applic…" at bounding box center [442, 59] width 725 height 97
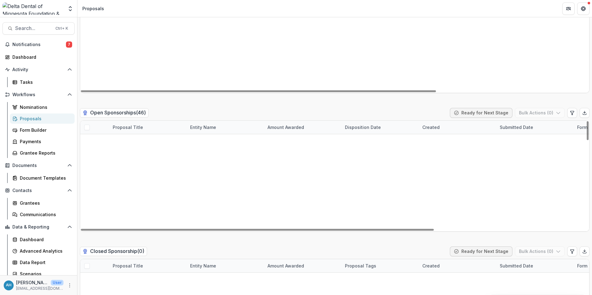
scroll to position [1238, 0]
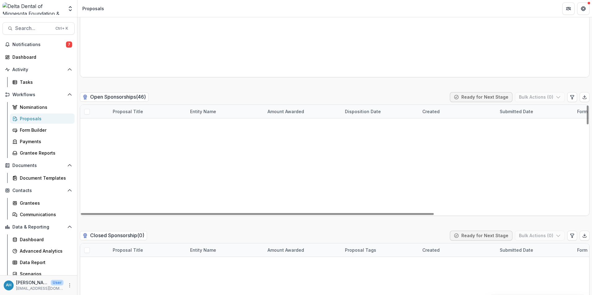
click at [393, 113] on div "Created" at bounding box center [430, 111] width 25 height 6
click at [393, 143] on span "Sort Ascending" at bounding box center [436, 146] width 36 height 7
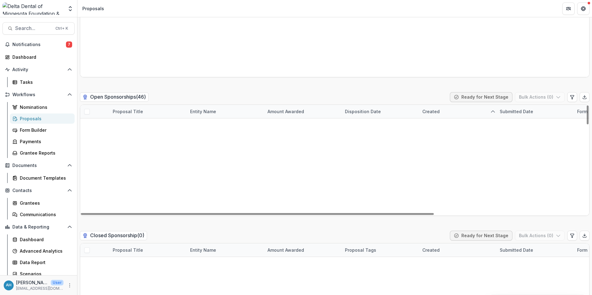
scroll to position [1269, 0]
